Goal: Transaction & Acquisition: Purchase product/service

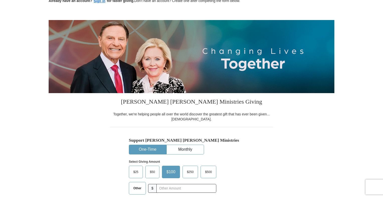
scroll to position [100, 0]
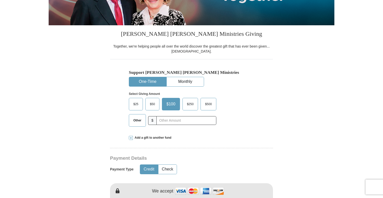
click at [135, 104] on span "$25" at bounding box center [136, 105] width 10 height 8
click at [0, 0] on input "$25" at bounding box center [0, 0] width 0 height 0
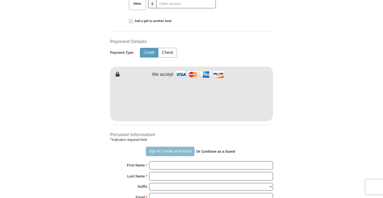
scroll to position [226, 0]
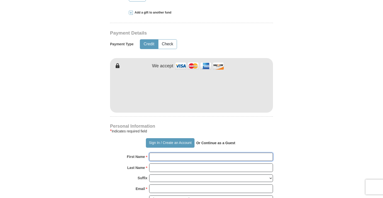
type input "[PERSON_NAME]"
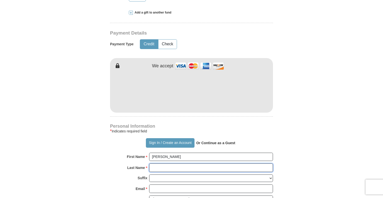
type input "[PERSON_NAME]"
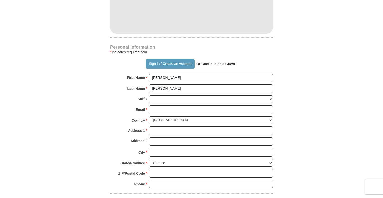
scroll to position [326, 0]
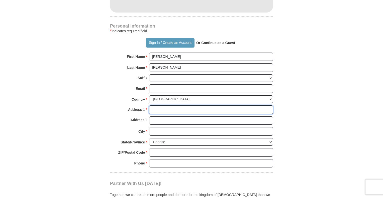
click at [183, 112] on input "Address 1 *" at bounding box center [211, 110] width 124 height 9
type input "[STREET_ADDRESS][PERSON_NAME][PERSON_NAME]"
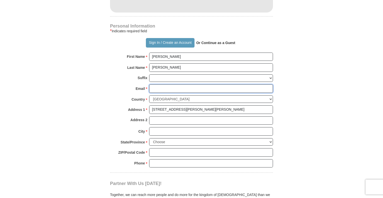
type input "[PERSON_NAME][EMAIL_ADDRESS][DOMAIN_NAME]"
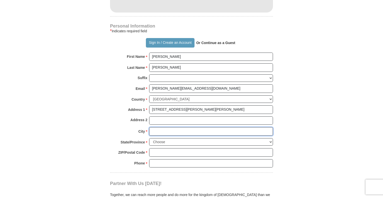
type input "WALTERBORO"
select select "SC"
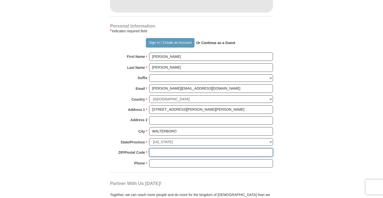
type input "29488"
type input "8434423825"
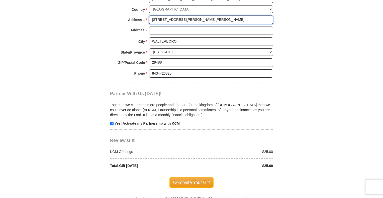
scroll to position [427, 0]
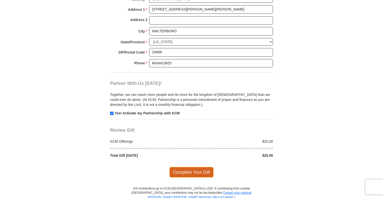
click at [189, 168] on span "Complete Your Gift" at bounding box center [192, 172] width 44 height 11
